Goal: Information Seeking & Learning: Learn about a topic

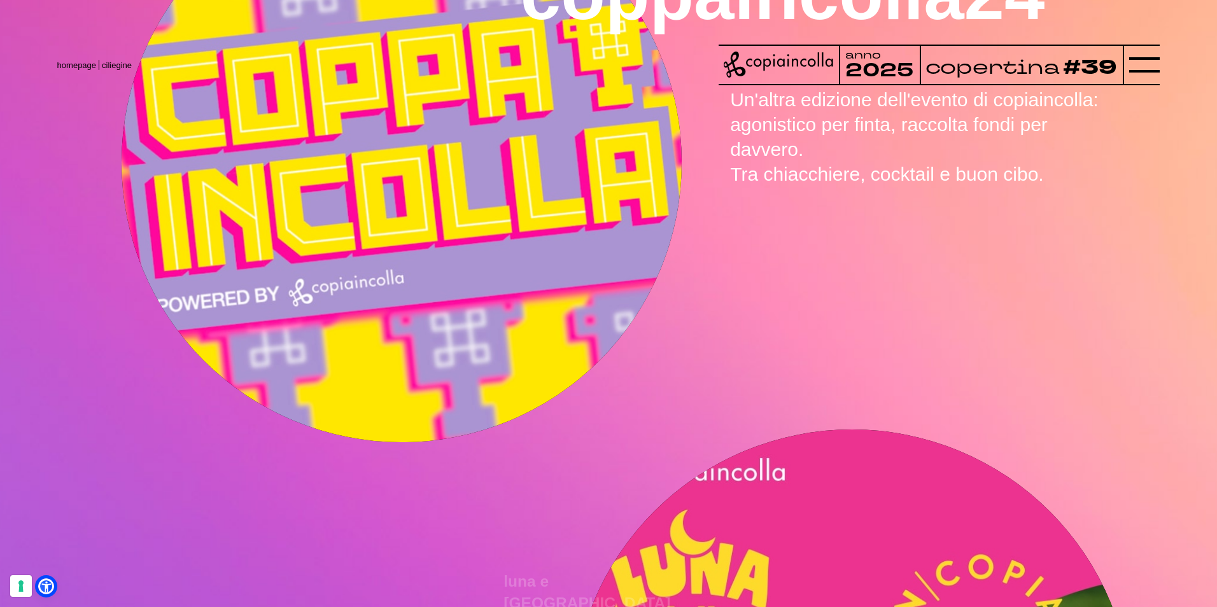
scroll to position [1205, 0]
click at [1138, 65] on line at bounding box center [1144, 65] width 31 height 0
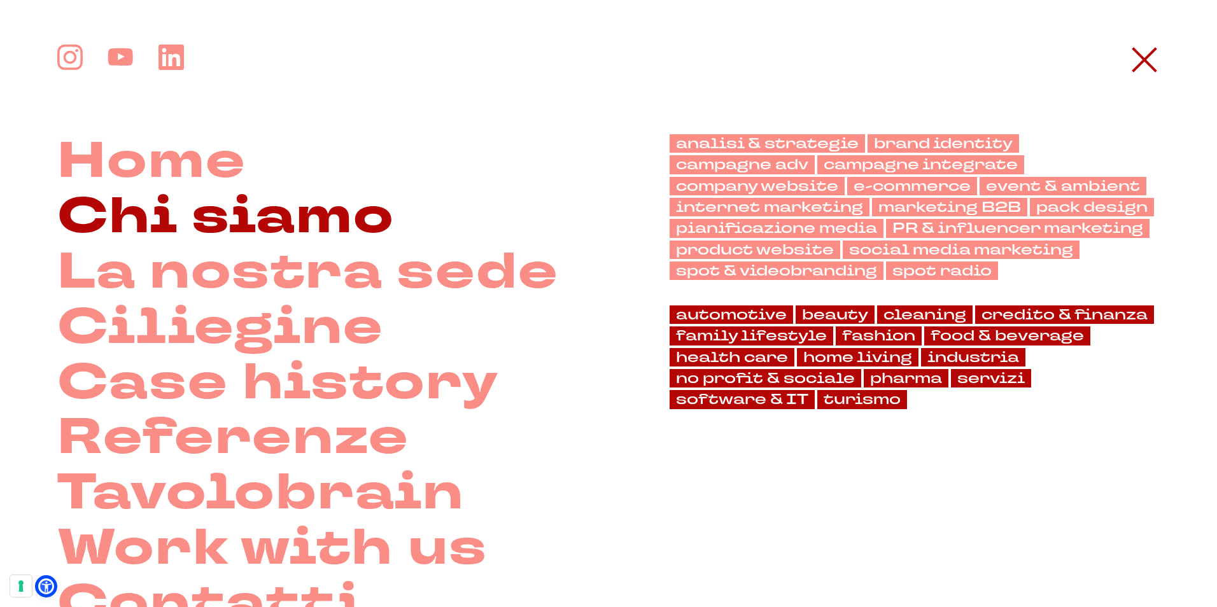
click at [356, 233] on link "Chi siamo" at bounding box center [226, 217] width 338 height 55
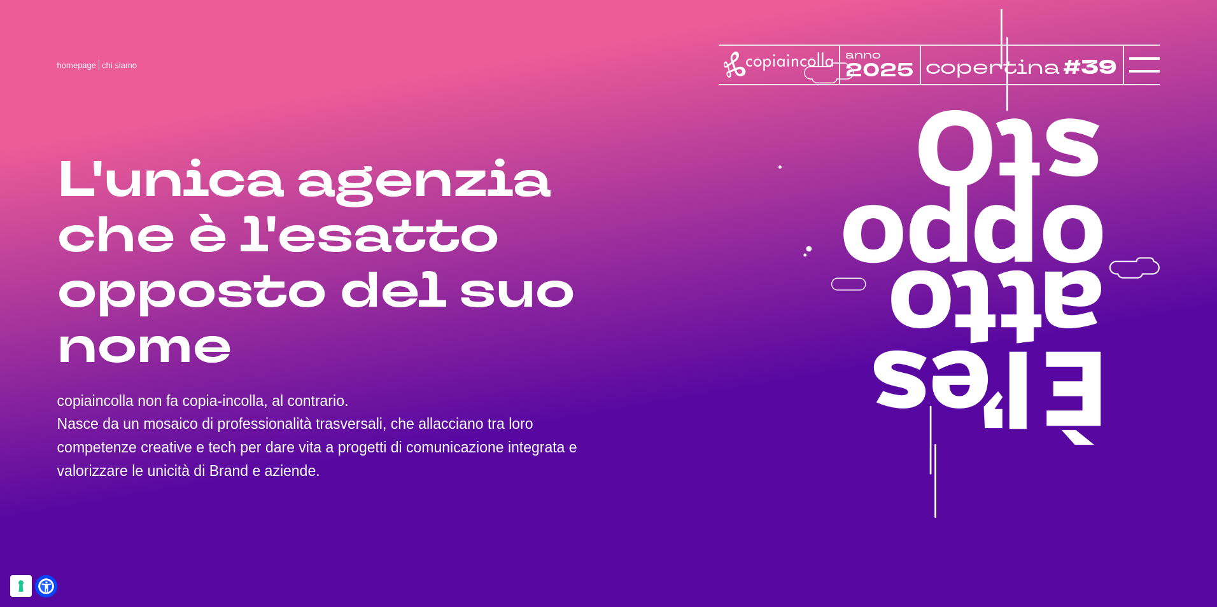
drag, startPoint x: 325, startPoint y: 476, endPoint x: 56, endPoint y: 421, distance: 274.2
click at [56, 421] on div "L'unica agenzia che è l'esatto opposto del suo nome copiaincolla non fa copia-i…" at bounding box center [608, 263] width 1217 height 527
copy p "Nasce da un mosaico di professionalità trasversali, che allacciano tra loro com…"
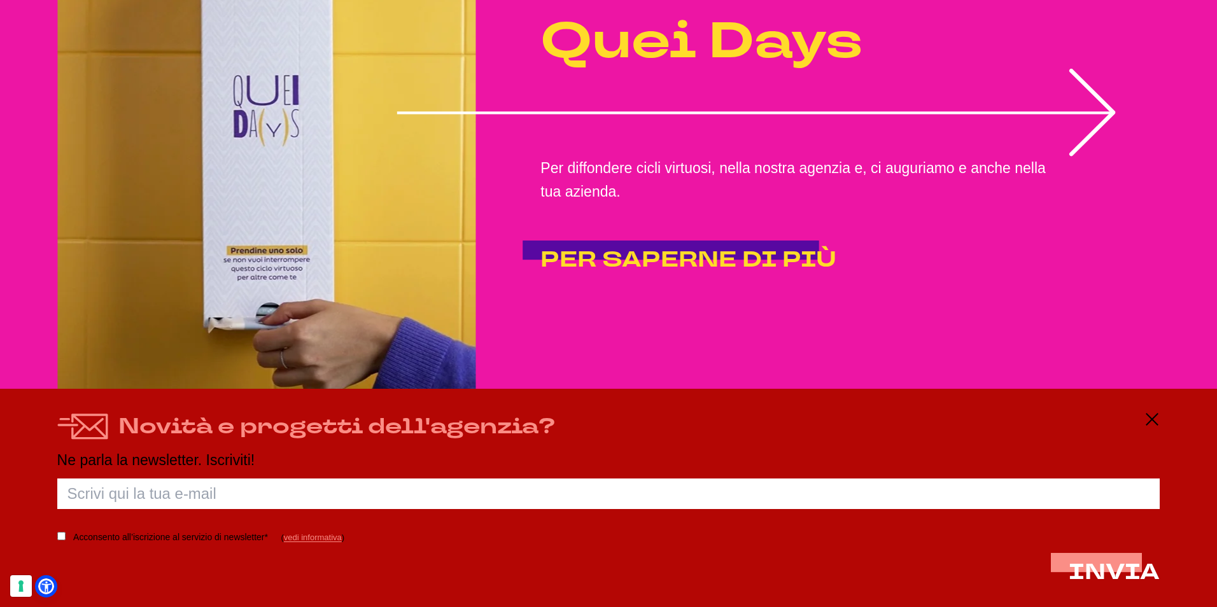
scroll to position [2927, 0]
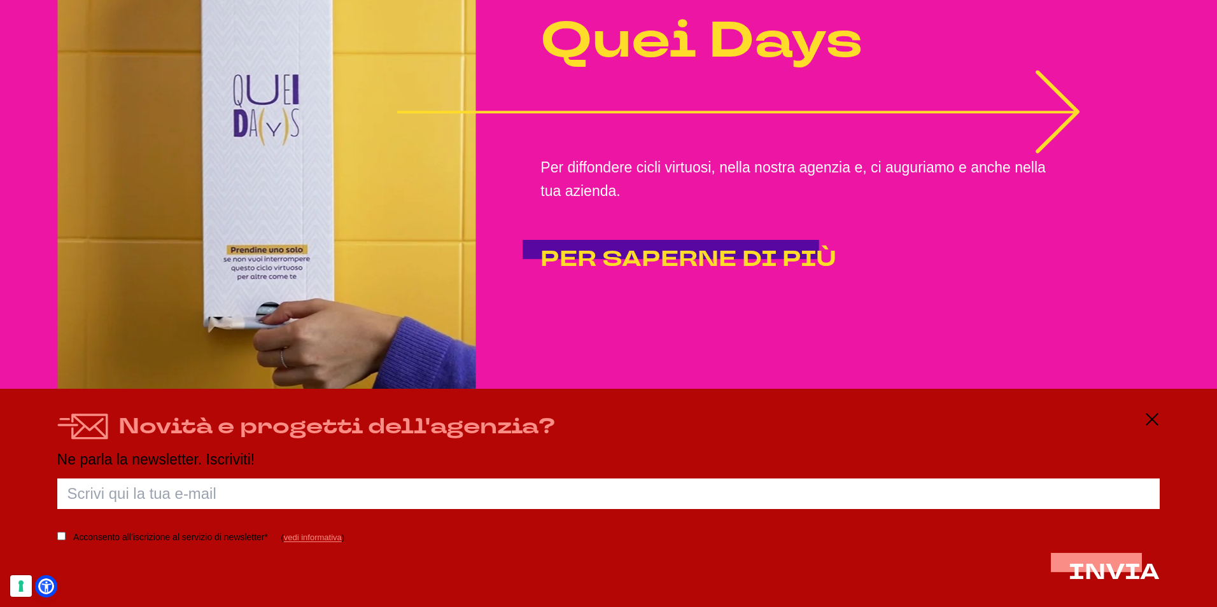
click at [1058, 114] on icon "1 of 2" at bounding box center [737, 112] width 683 height 83
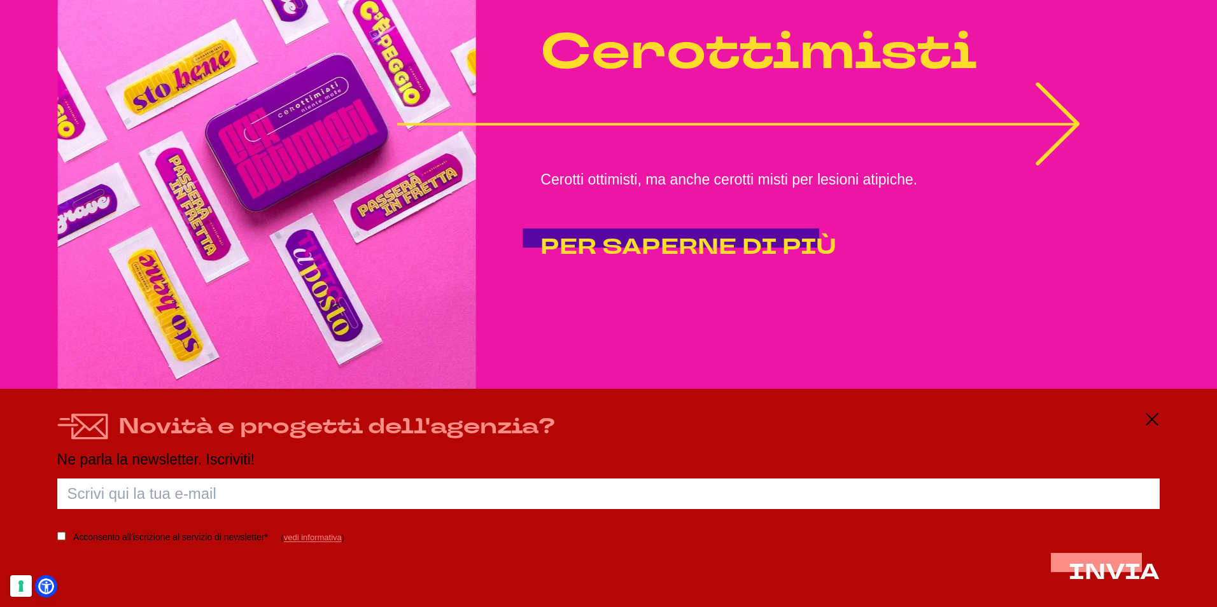
click at [1070, 140] on icon "2 of 2" at bounding box center [737, 123] width 683 height 83
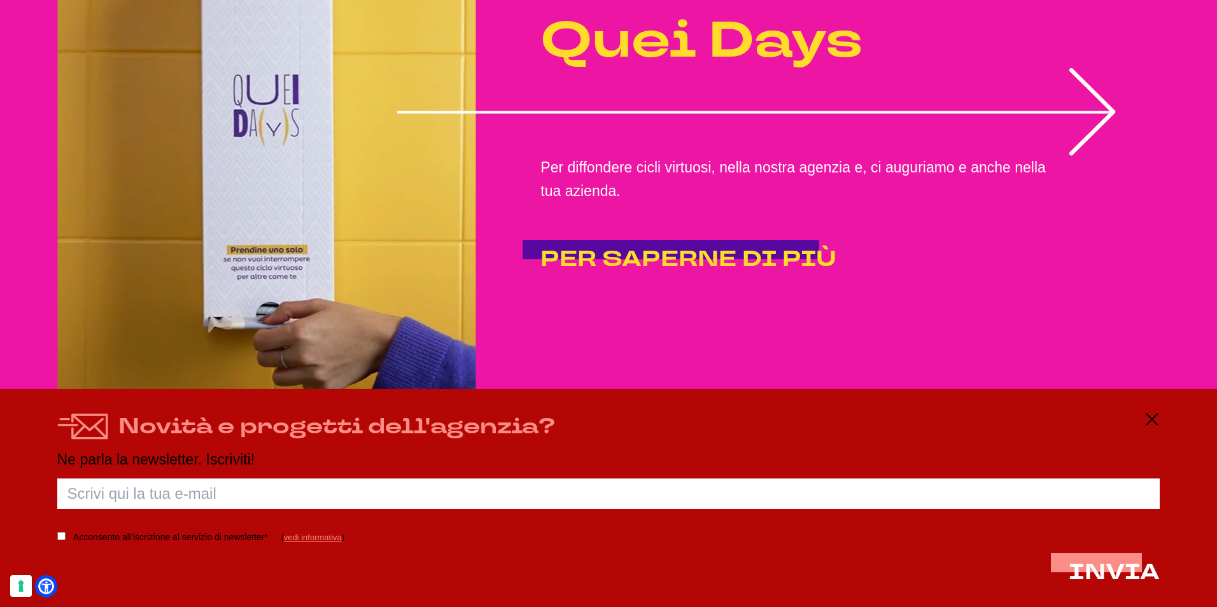
click at [1070, 140] on icon "1 of 2" at bounding box center [755, 112] width 718 height 88
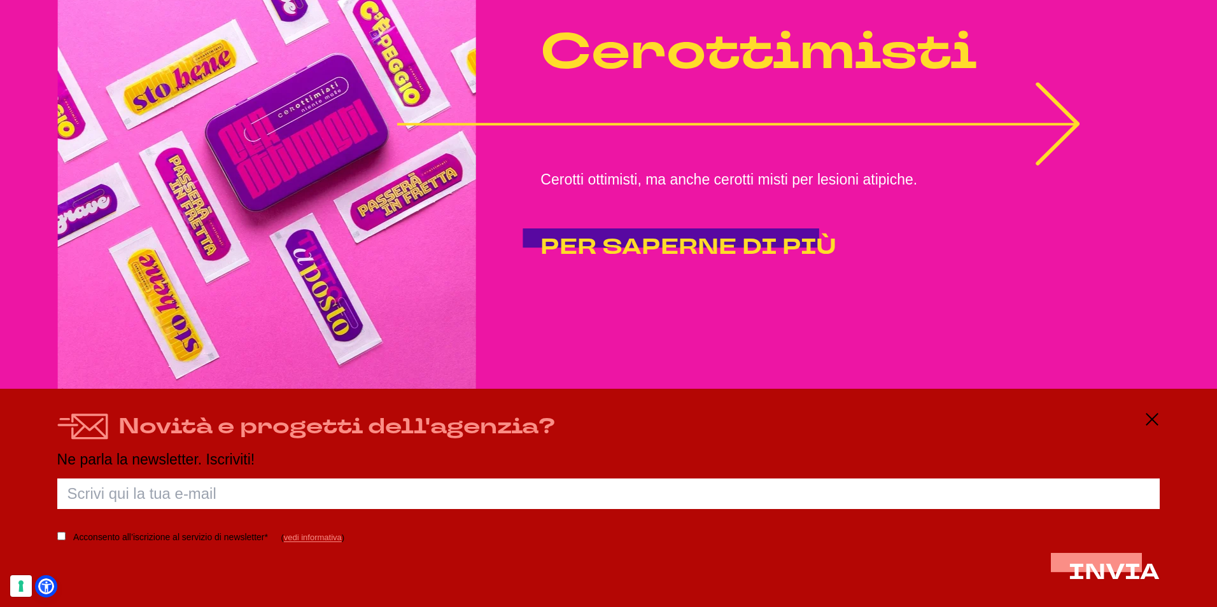
click at [1070, 140] on icon "2 of 2" at bounding box center [737, 123] width 683 height 83
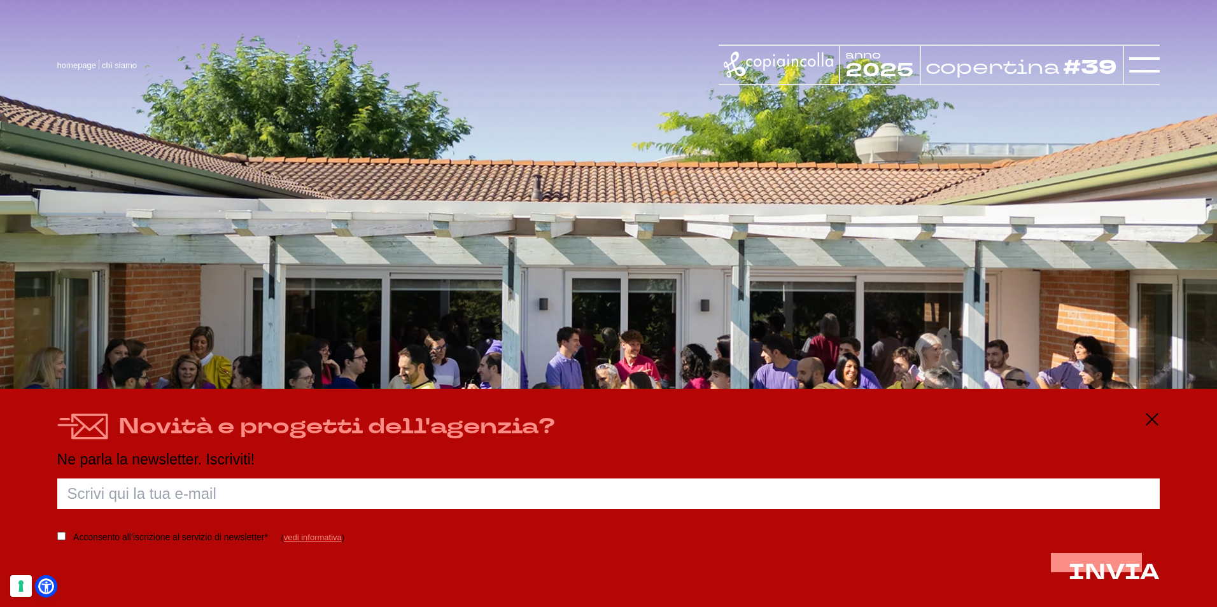
scroll to position [1595, 0]
